Goal: Transaction & Acquisition: Download file/media

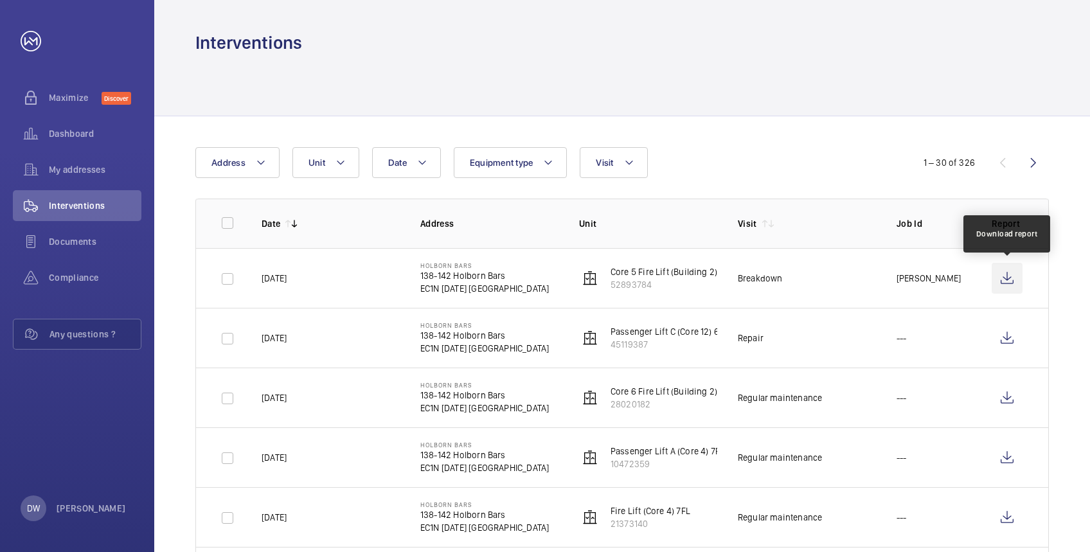
click at [1002, 279] on wm-front-icon-button at bounding box center [1007, 278] width 31 height 31
